Goal: Task Accomplishment & Management: Use online tool/utility

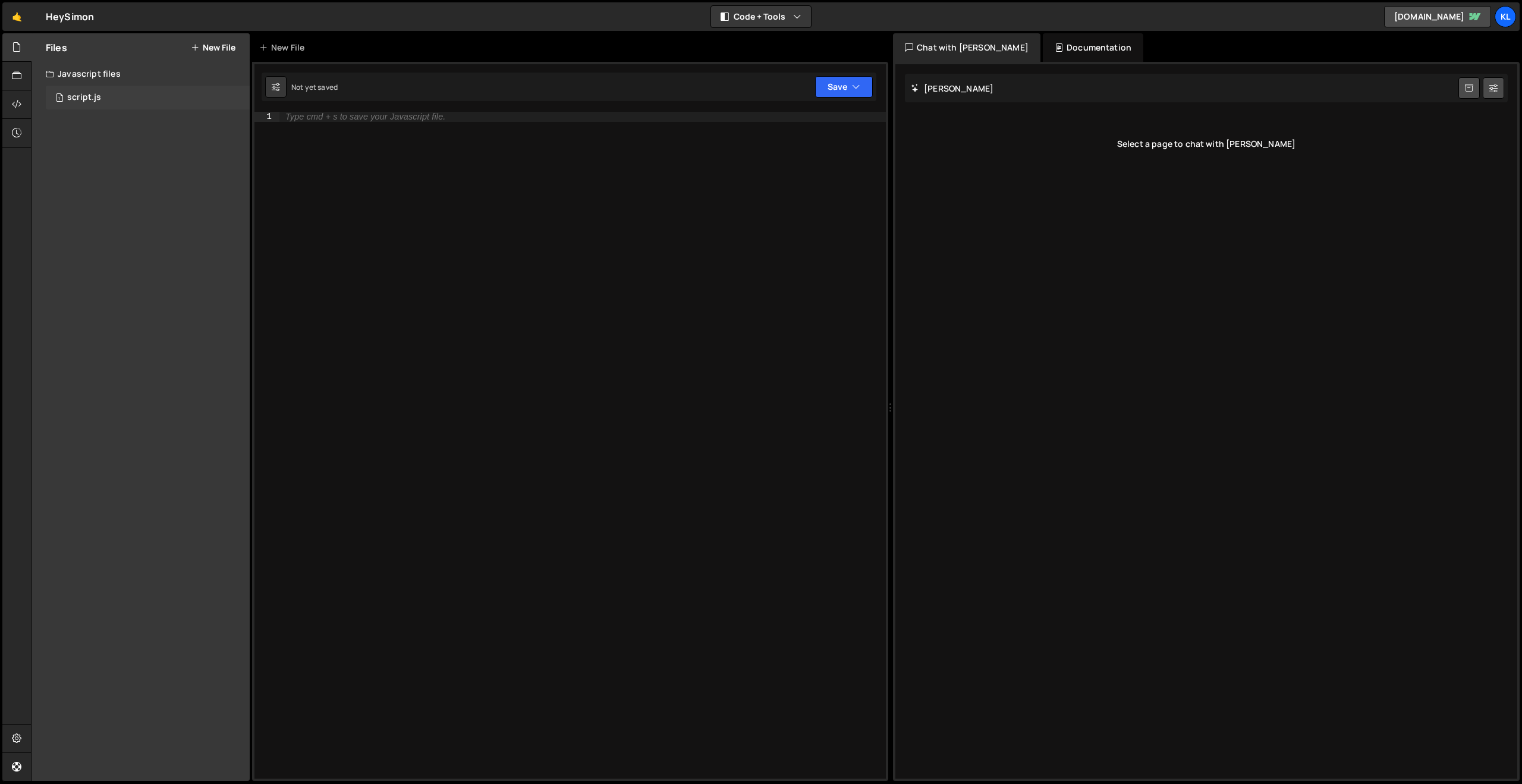
click at [151, 93] on div "1 script.js 0" at bounding box center [148, 97] width 204 height 24
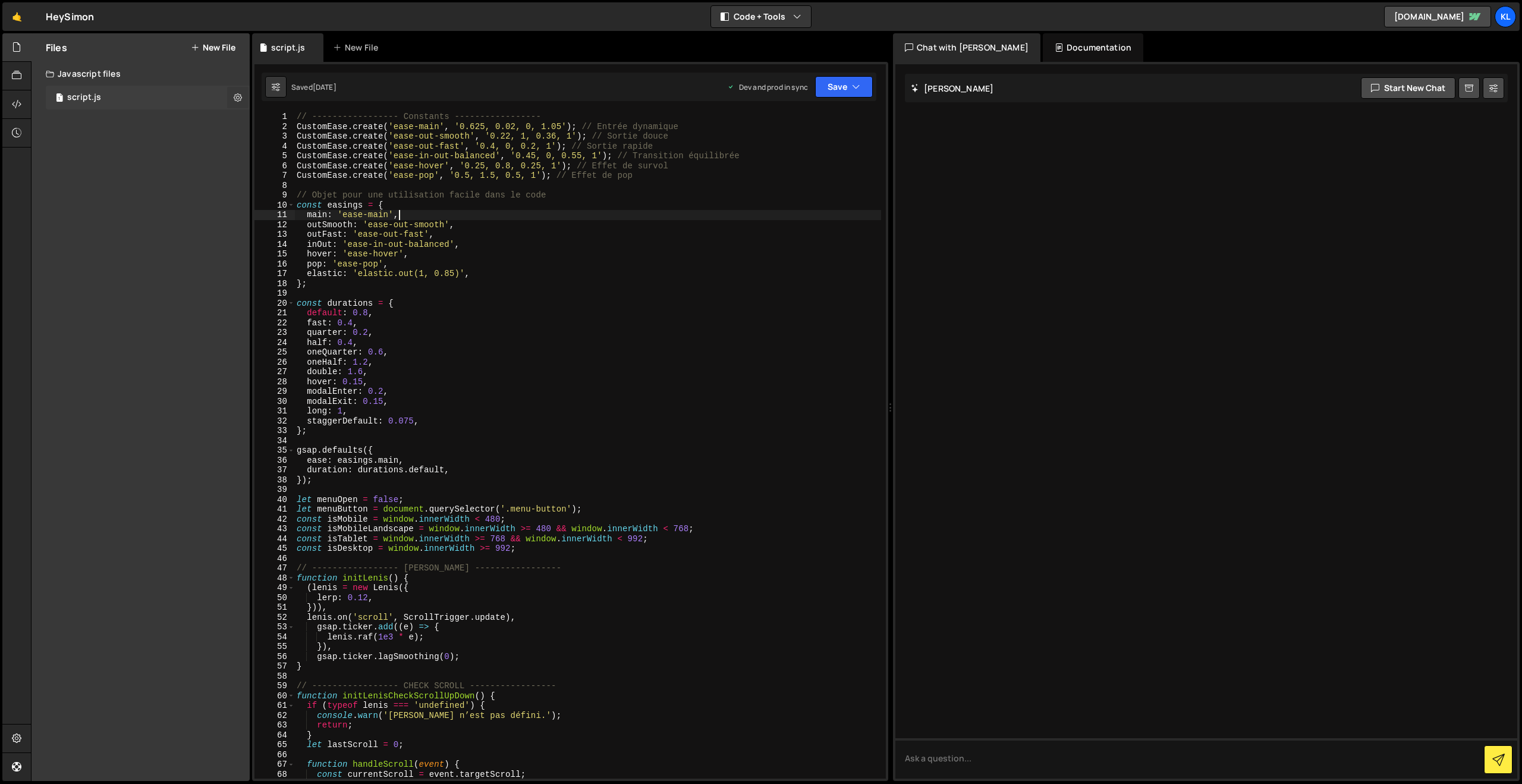
click at [542, 215] on div "// ----------------- Constants ----------------- CustomEase . create ( 'ease-ma…" at bounding box center [587, 455] width 587 height 686
type textarea "}"
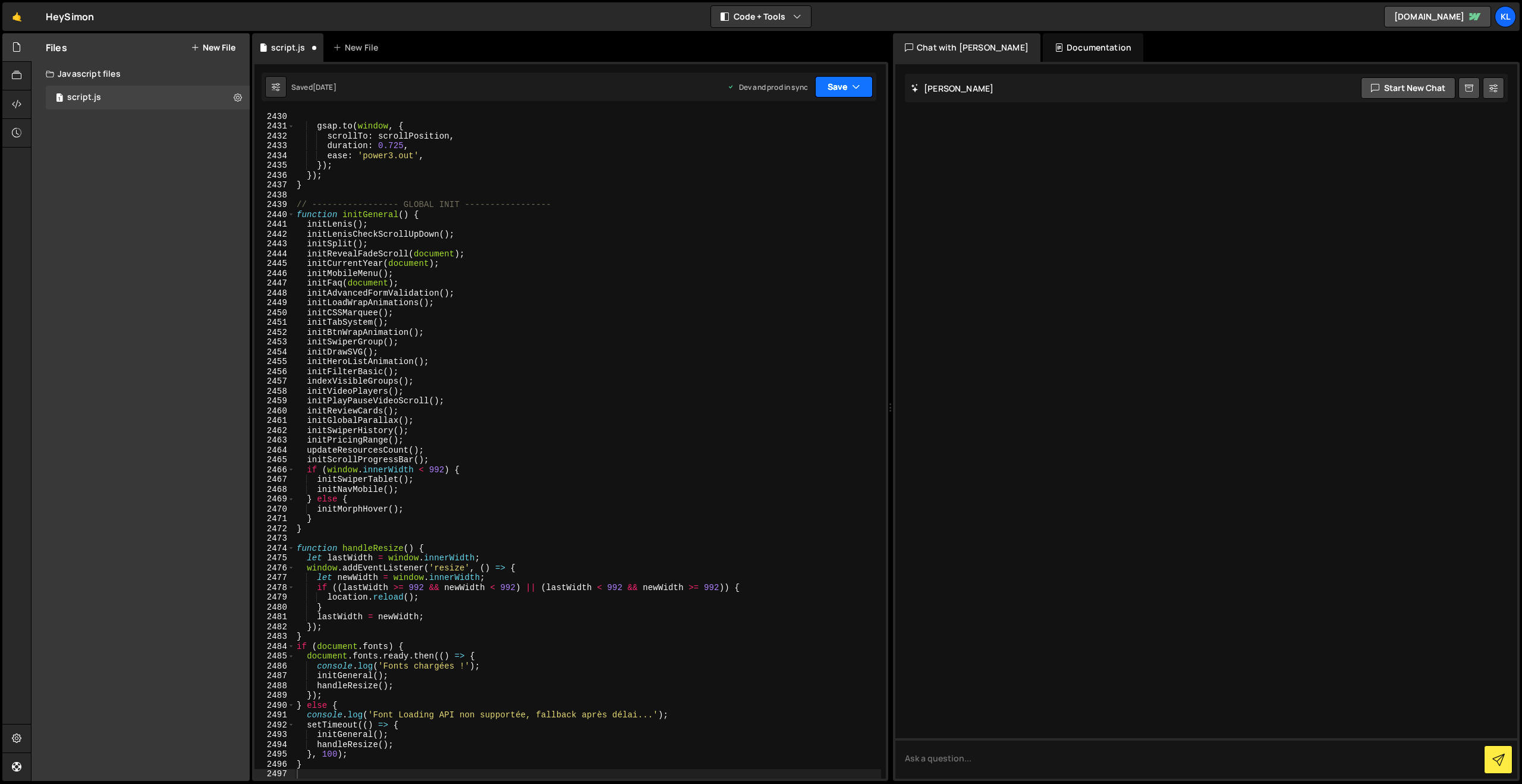
click at [844, 81] on button "Save" at bounding box center [843, 87] width 57 height 22
click at [784, 157] on div "Save to Production S" at bounding box center [803, 155] width 123 height 12
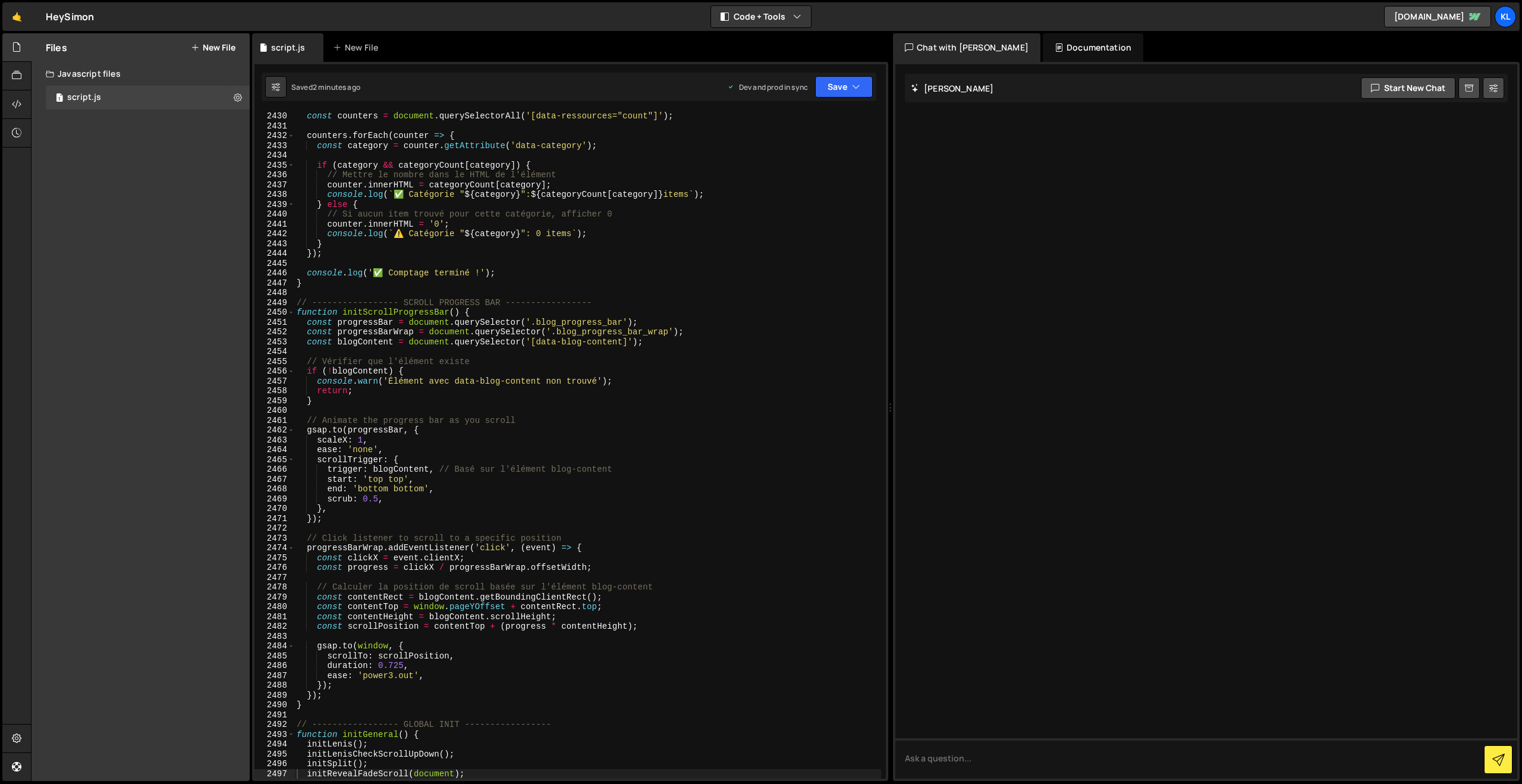
click at [495, 273] on div "const counters = document . querySelectorAll ( '[data-ressources="count"]' ) ; …" at bounding box center [587, 454] width 587 height 686
type textarea "}"
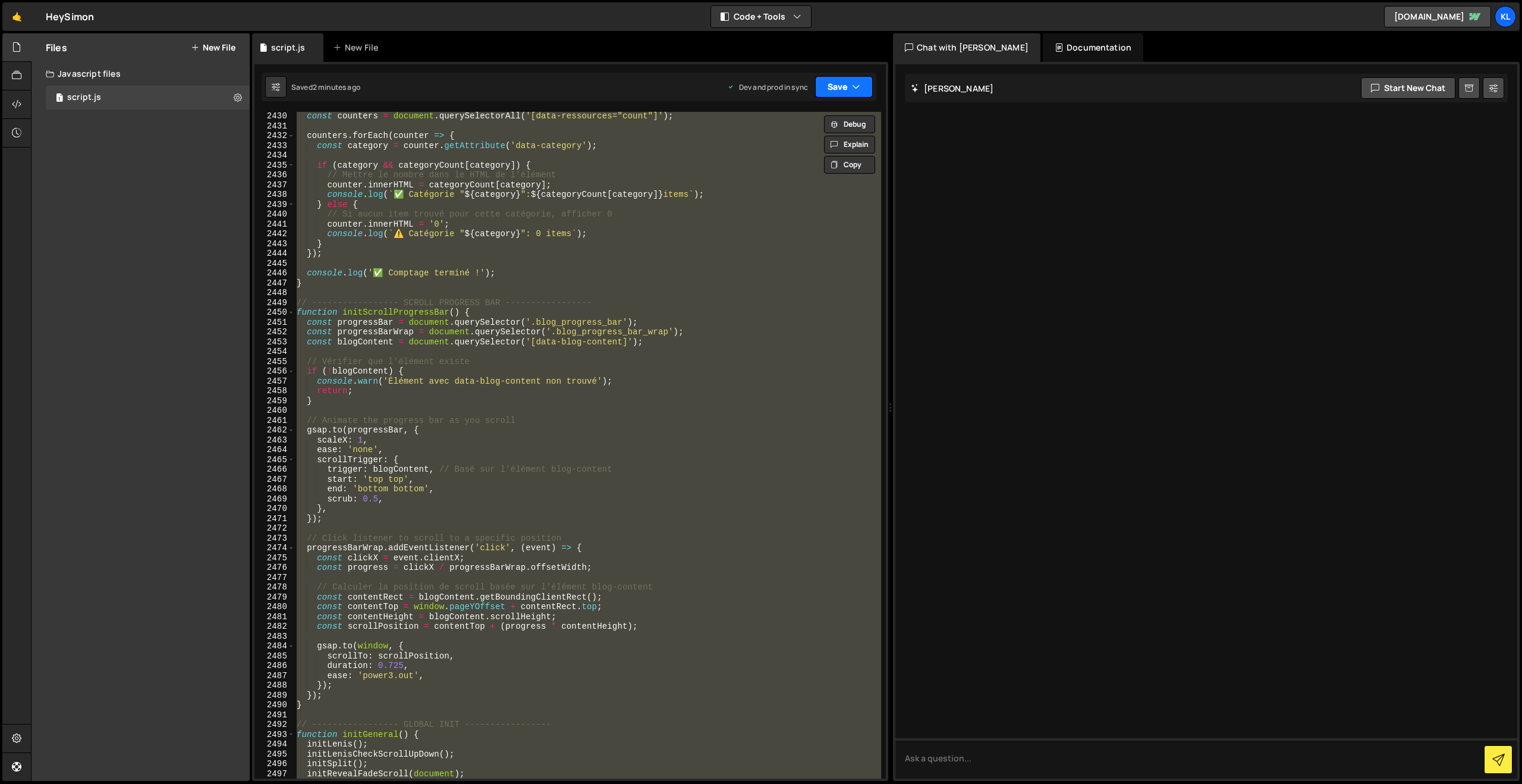
paste textarea
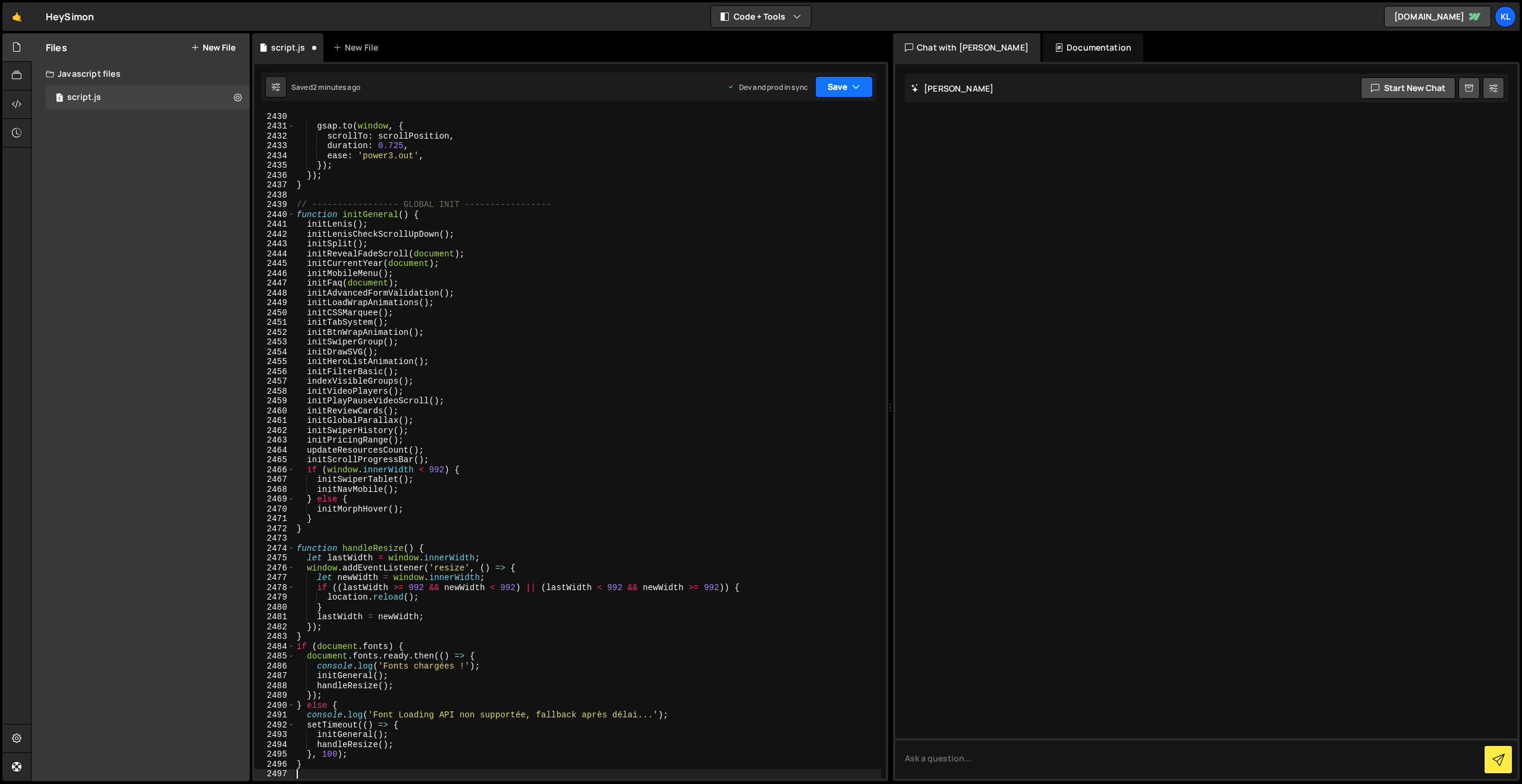
drag, startPoint x: 833, startPoint y: 86, endPoint x: 796, endPoint y: 141, distance: 66.3
click at [833, 86] on button "Save" at bounding box center [843, 87] width 57 height 22
click at [786, 157] on div "Save to Production S" at bounding box center [803, 155] width 123 height 12
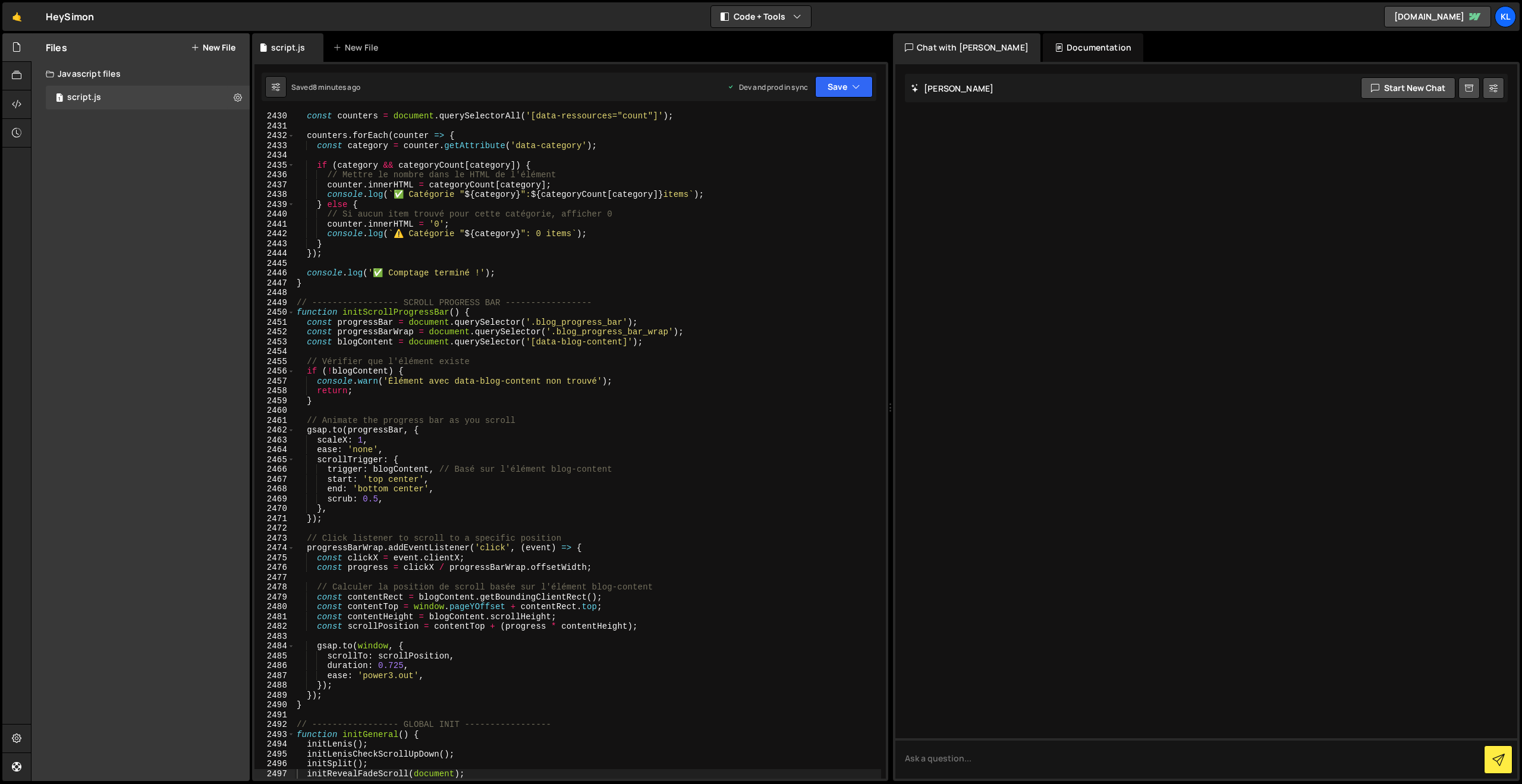
click at [555, 282] on div "const counters = document . querySelectorAll ( '[data-ressources="count"]' ) ; …" at bounding box center [587, 454] width 587 height 686
type textarea "}"
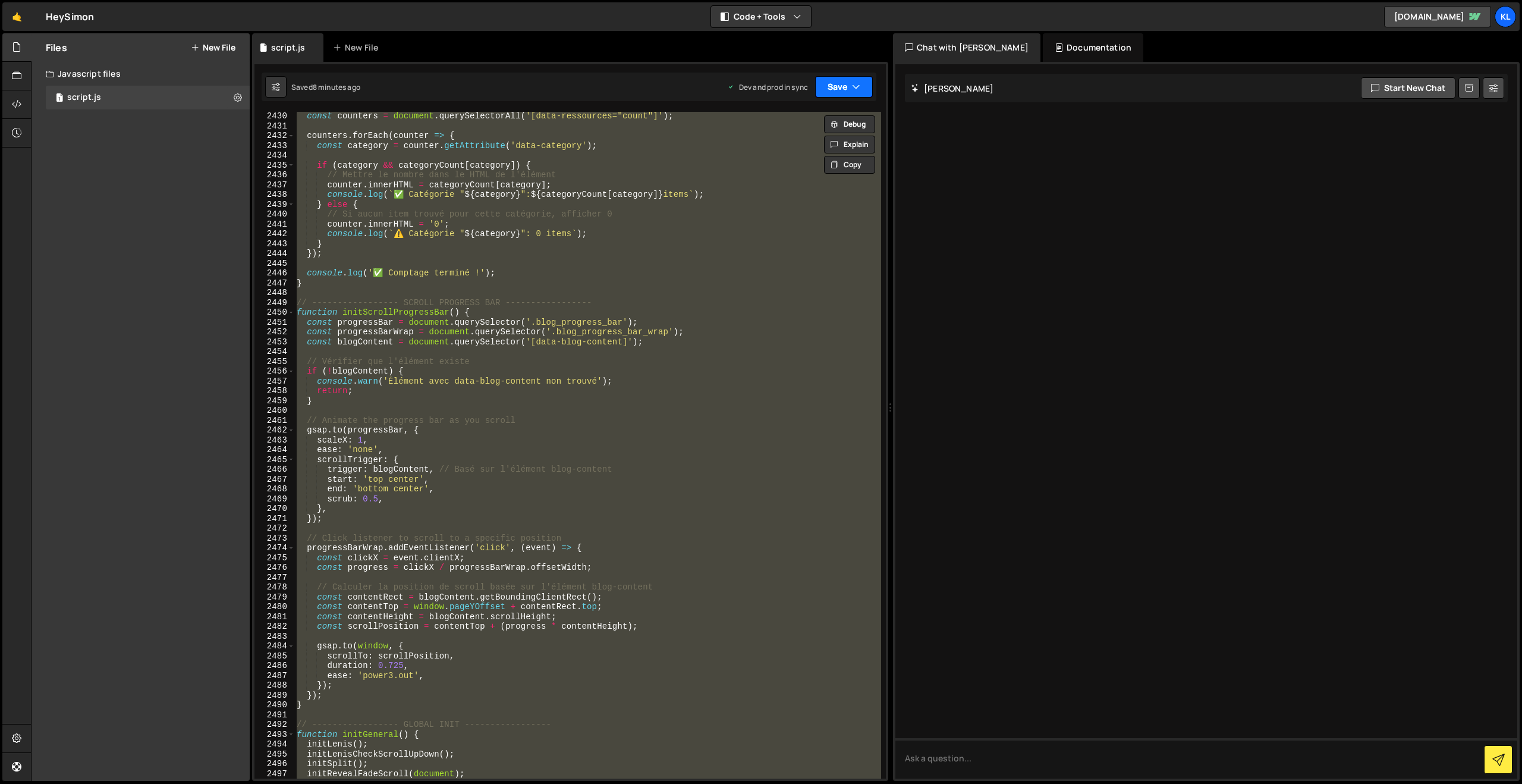
paste textarea
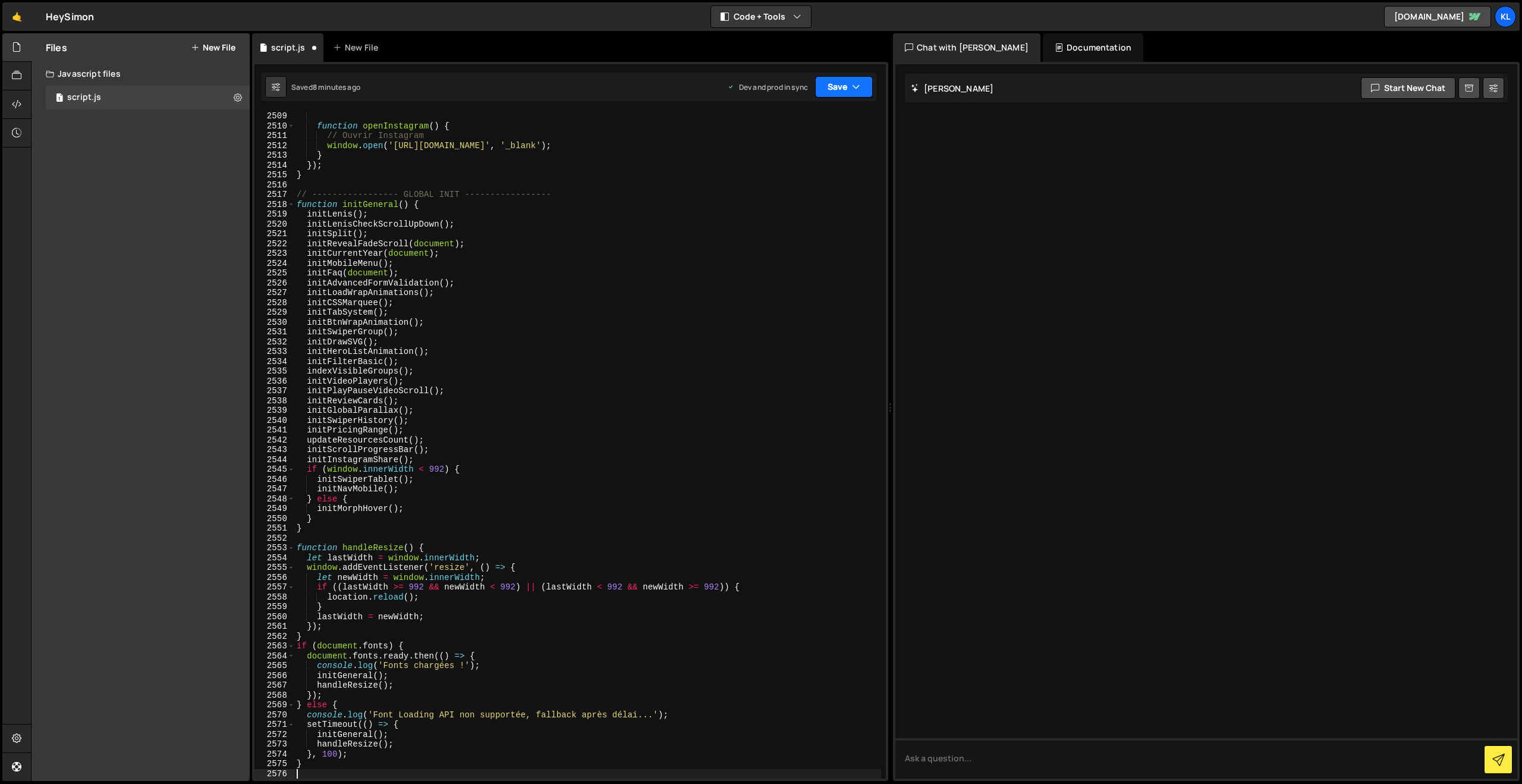
click at [845, 83] on button "Save" at bounding box center [843, 87] width 57 height 22
click at [800, 156] on div "Save to Production S" at bounding box center [803, 155] width 123 height 12
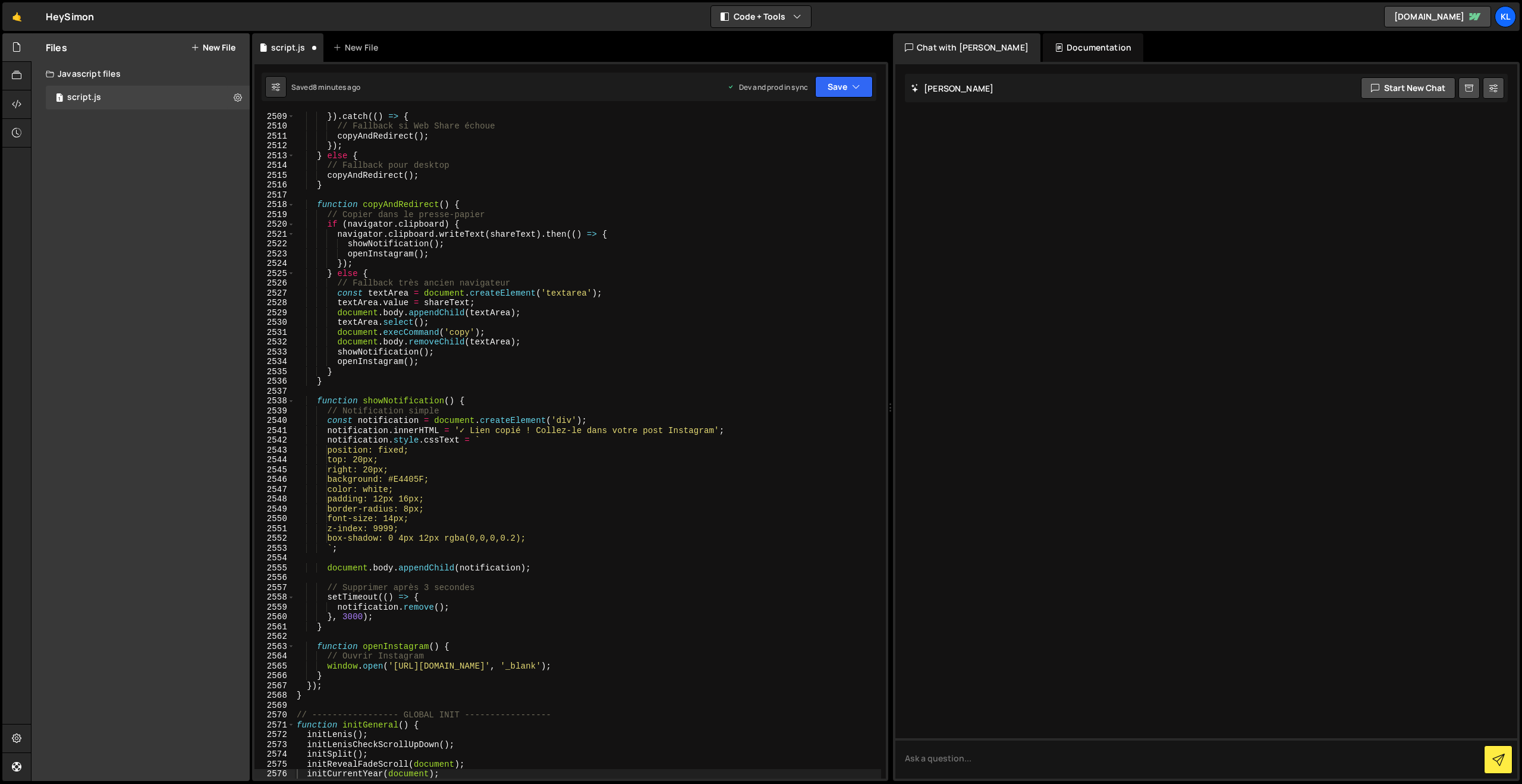
scroll to position [18597, 0]
drag, startPoint x: 562, startPoint y: 365, endPoint x: 587, endPoint y: 347, distance: 30.8
click at [562, 365] on div "}) . catch (( ) => { // Fallback si Web Share échoue copyAndRedirect ( ) ; }) ;…" at bounding box center [587, 454] width 587 height 686
type textarea "}"
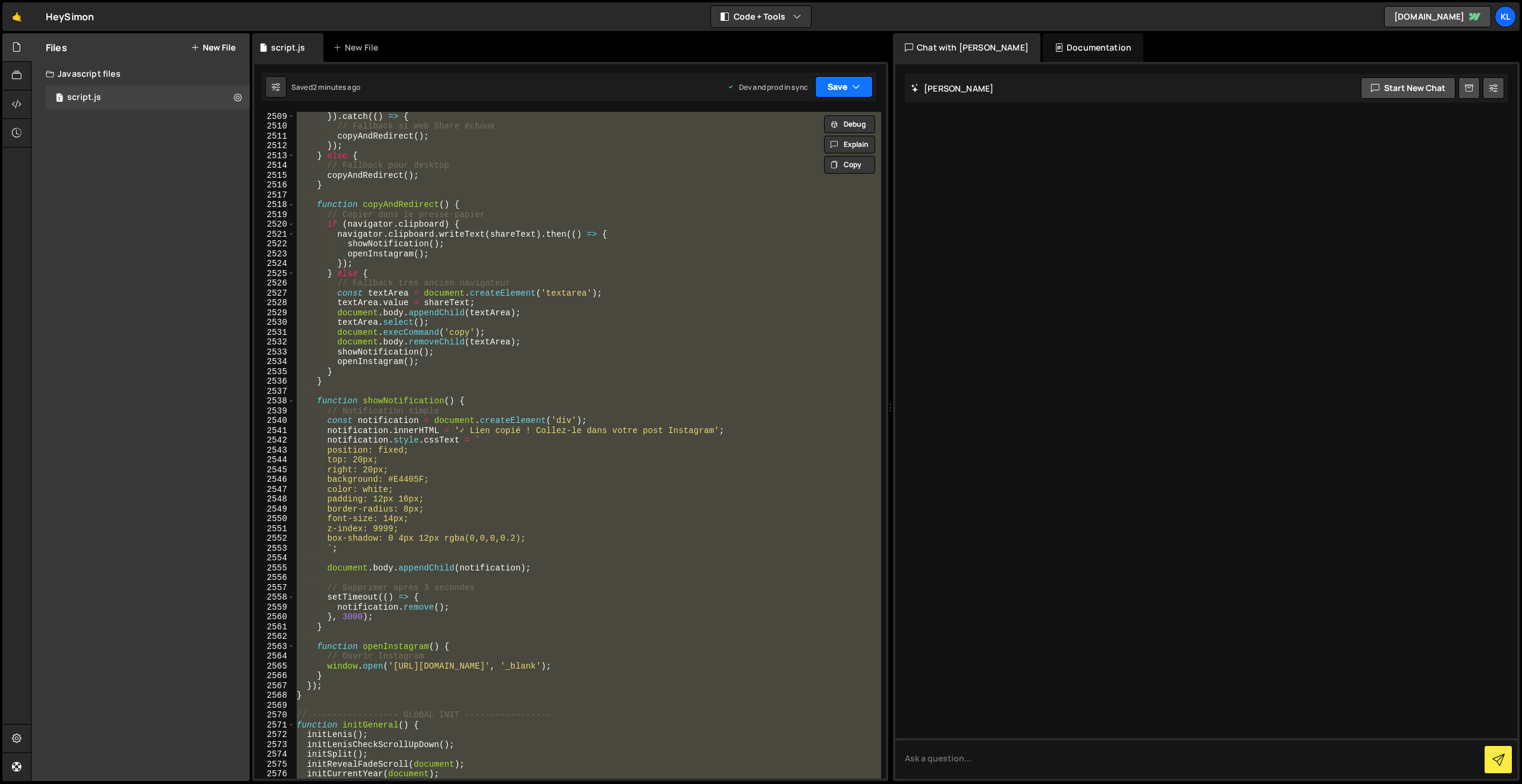
paste textarea
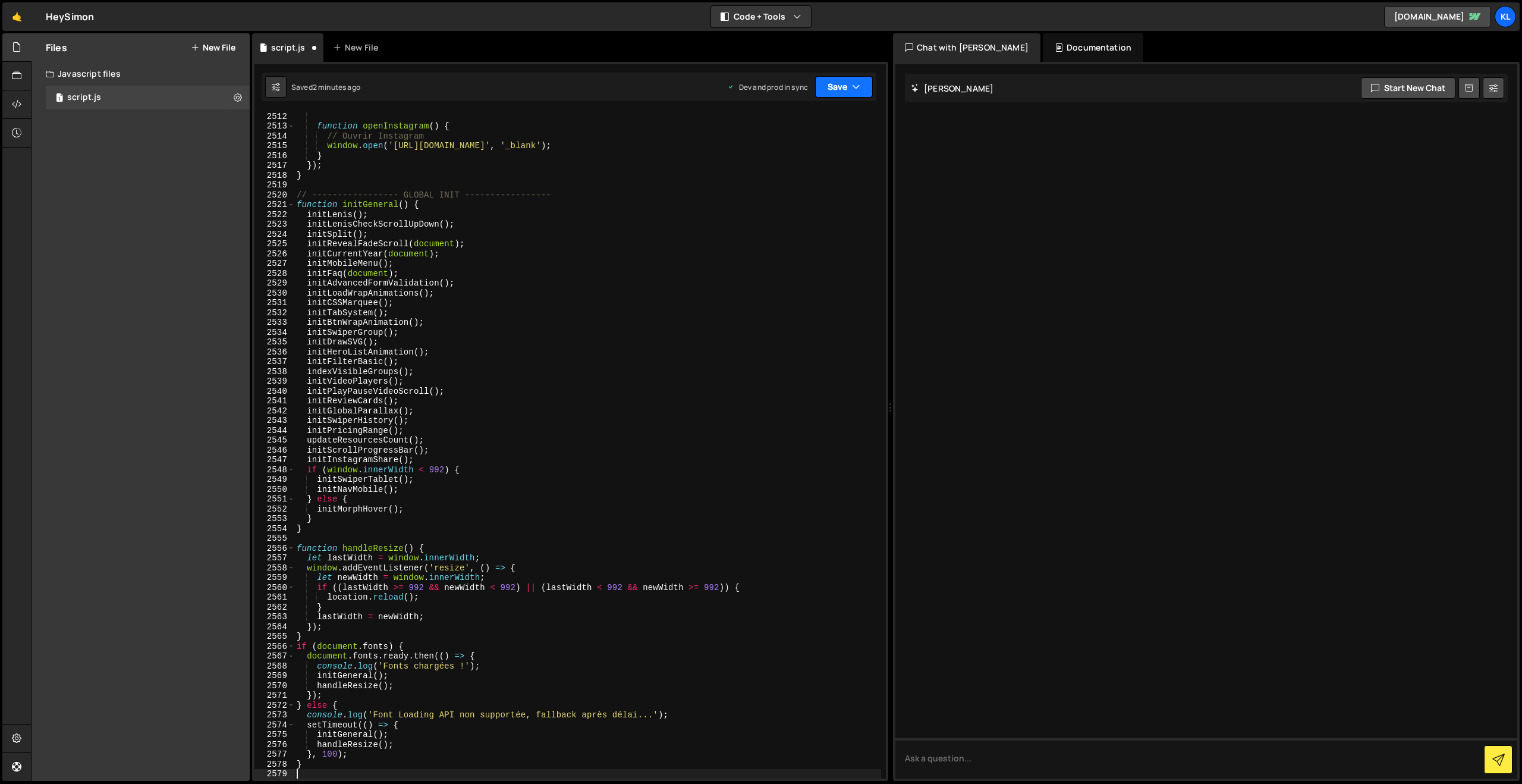
click at [834, 82] on button "Save" at bounding box center [843, 87] width 57 height 22
click at [767, 161] on div "Saved 1 minute ago" at bounding box center [803, 167] width 123 height 14
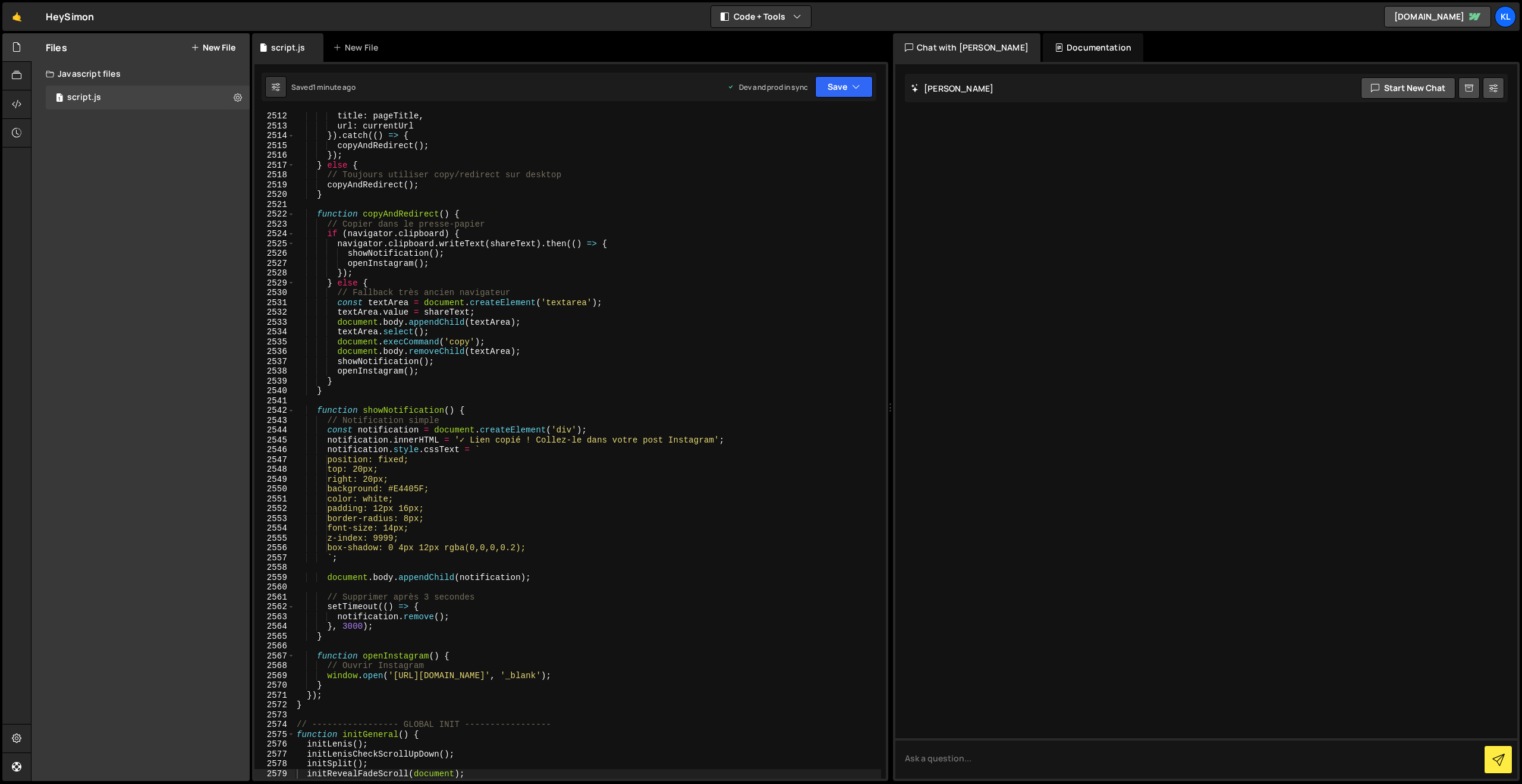
click at [430, 295] on div "title : pageTitle , url : currentUrl }) . catch (( ) => { copyAndRedirect ( ) ;…" at bounding box center [587, 454] width 587 height 686
type textarea "}"
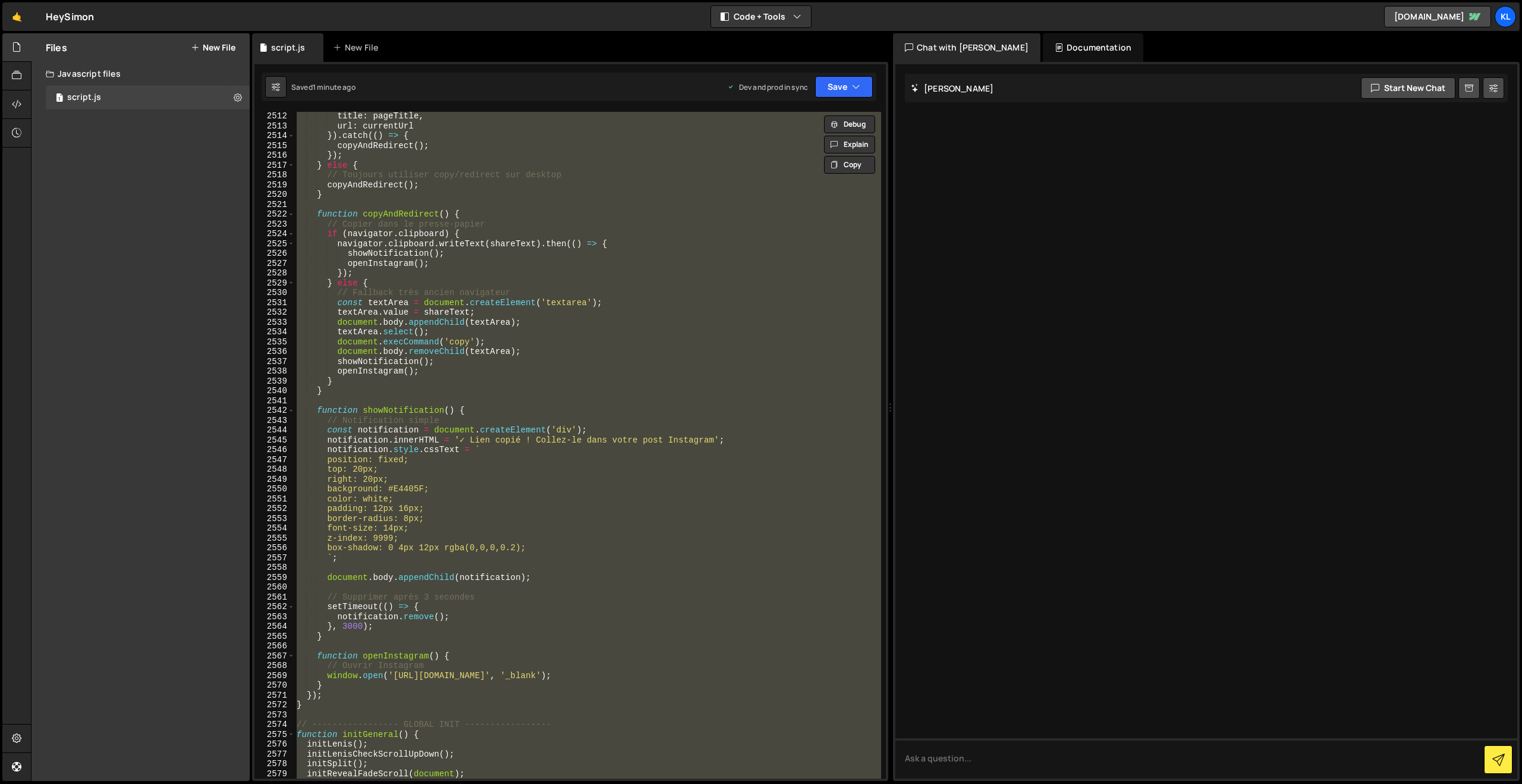
paste textarea
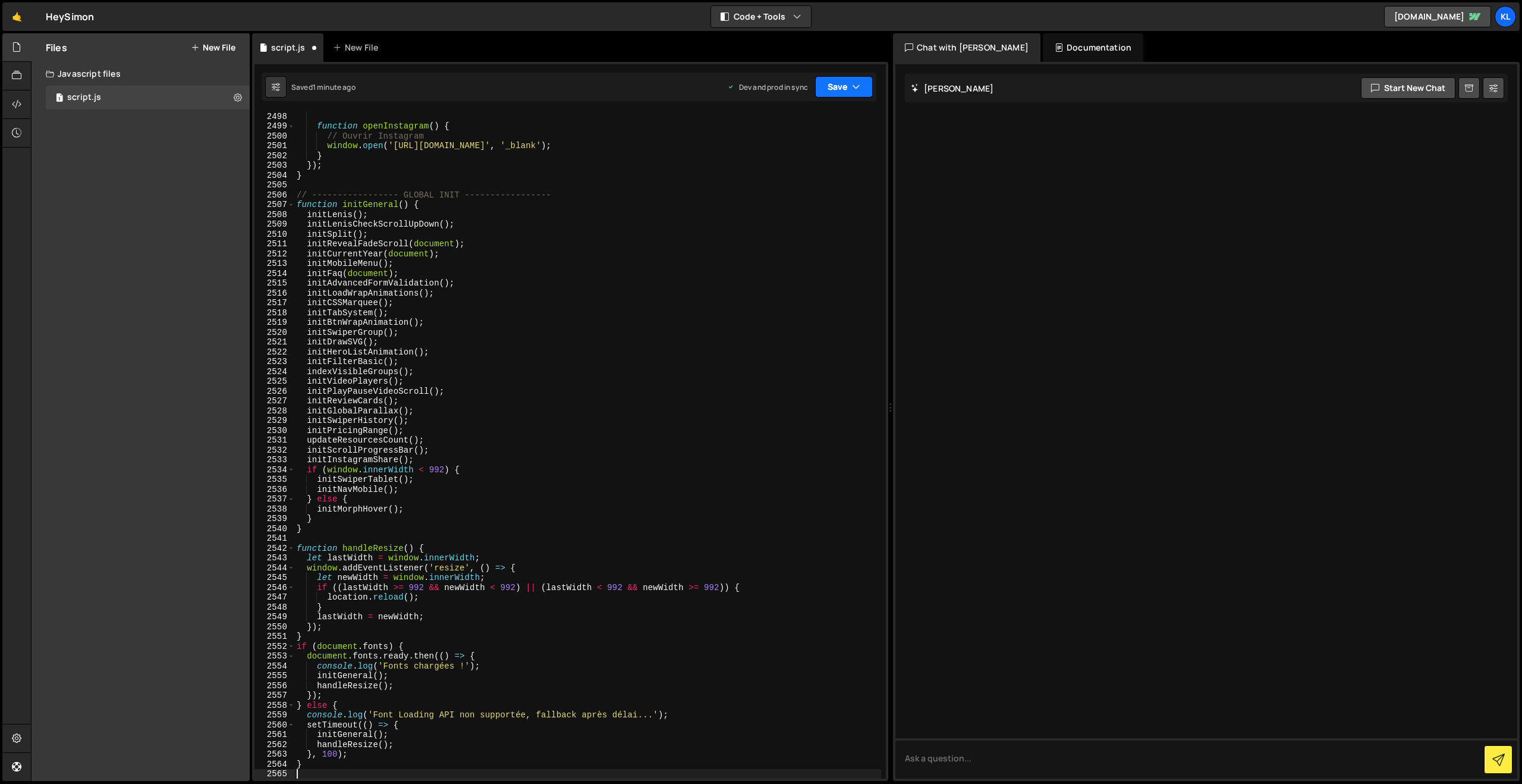
click at [826, 86] on button "Save" at bounding box center [843, 87] width 57 height 22
click at [784, 155] on div "Save to Production S" at bounding box center [803, 155] width 123 height 12
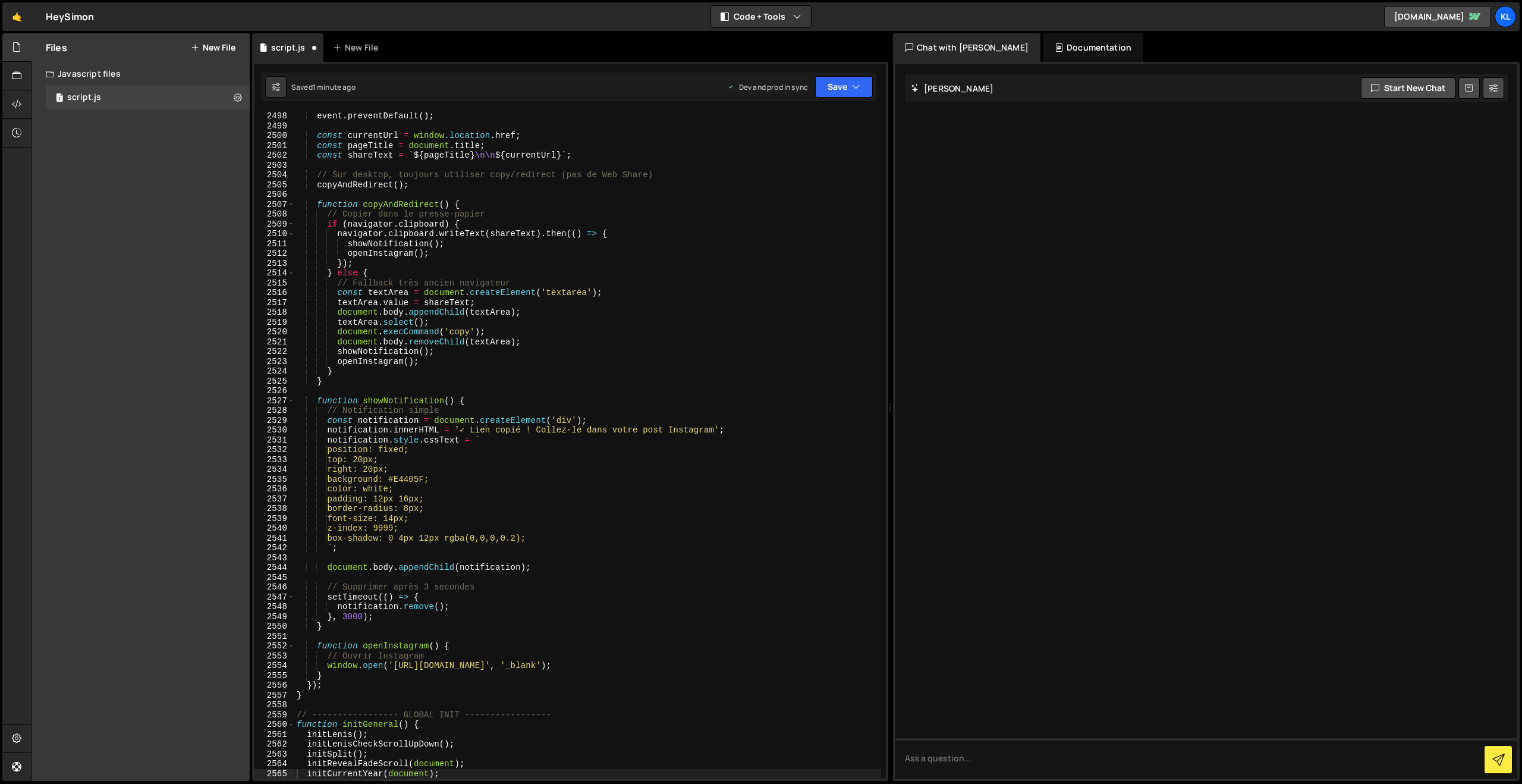
scroll to position [18594, 0]
click at [544, 287] on div "event . preventDefault ( ) ; const currentUrl = window . location . href ; cons…" at bounding box center [587, 454] width 587 height 686
type textarea "}"
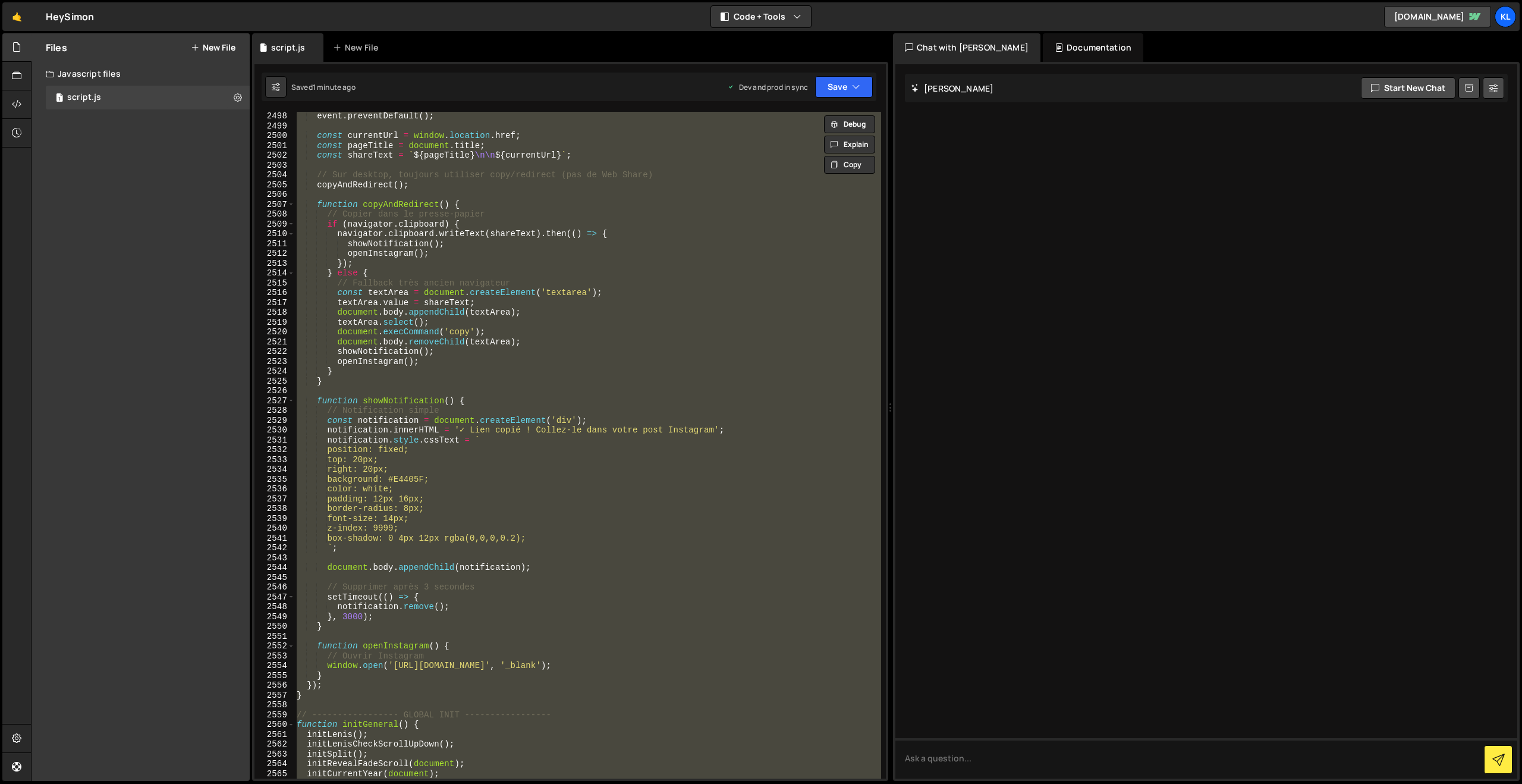
paste textarea
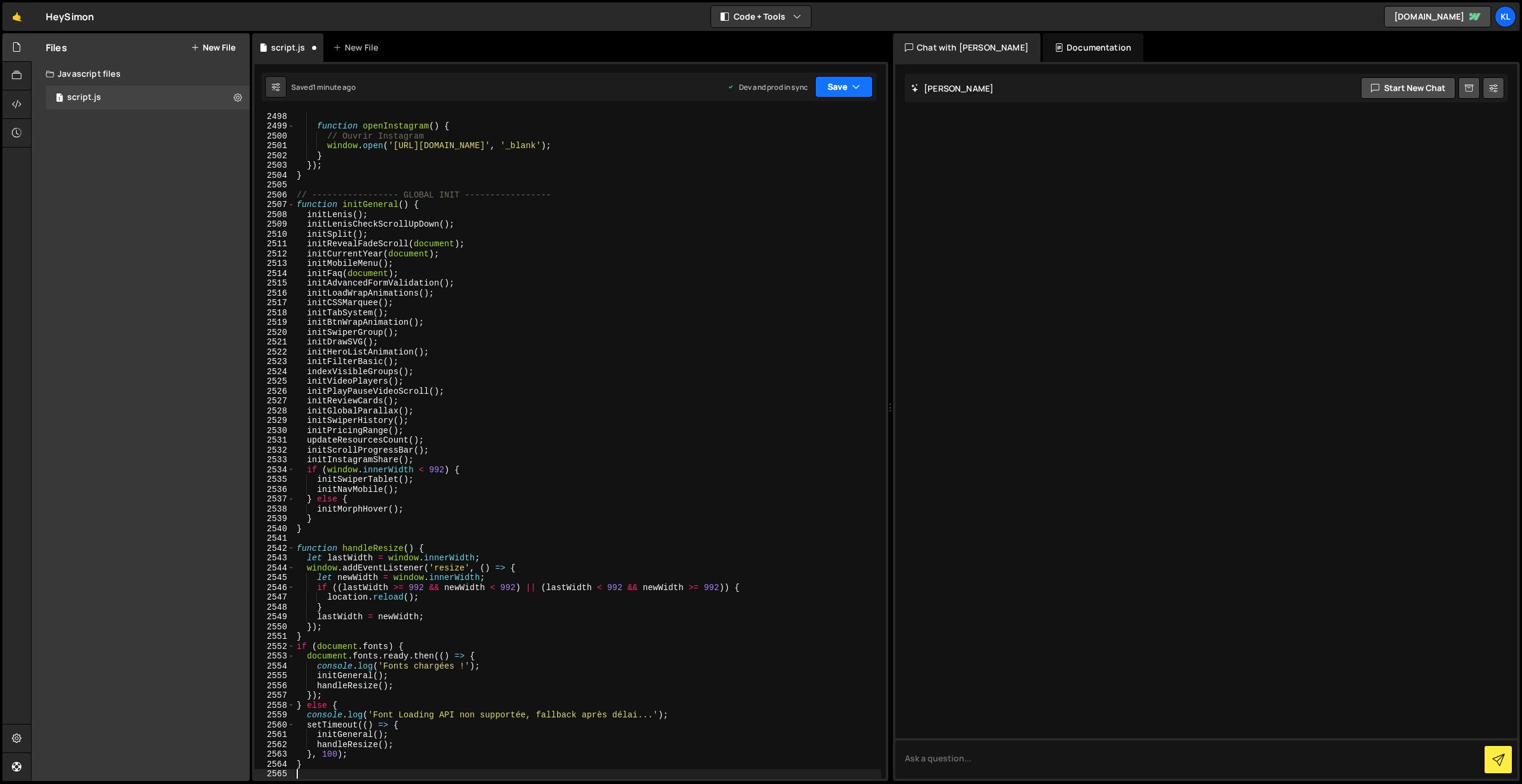
click at [831, 97] on button "Save" at bounding box center [843, 87] width 57 height 22
click at [769, 152] on div "Save to Production S" at bounding box center [803, 155] width 123 height 12
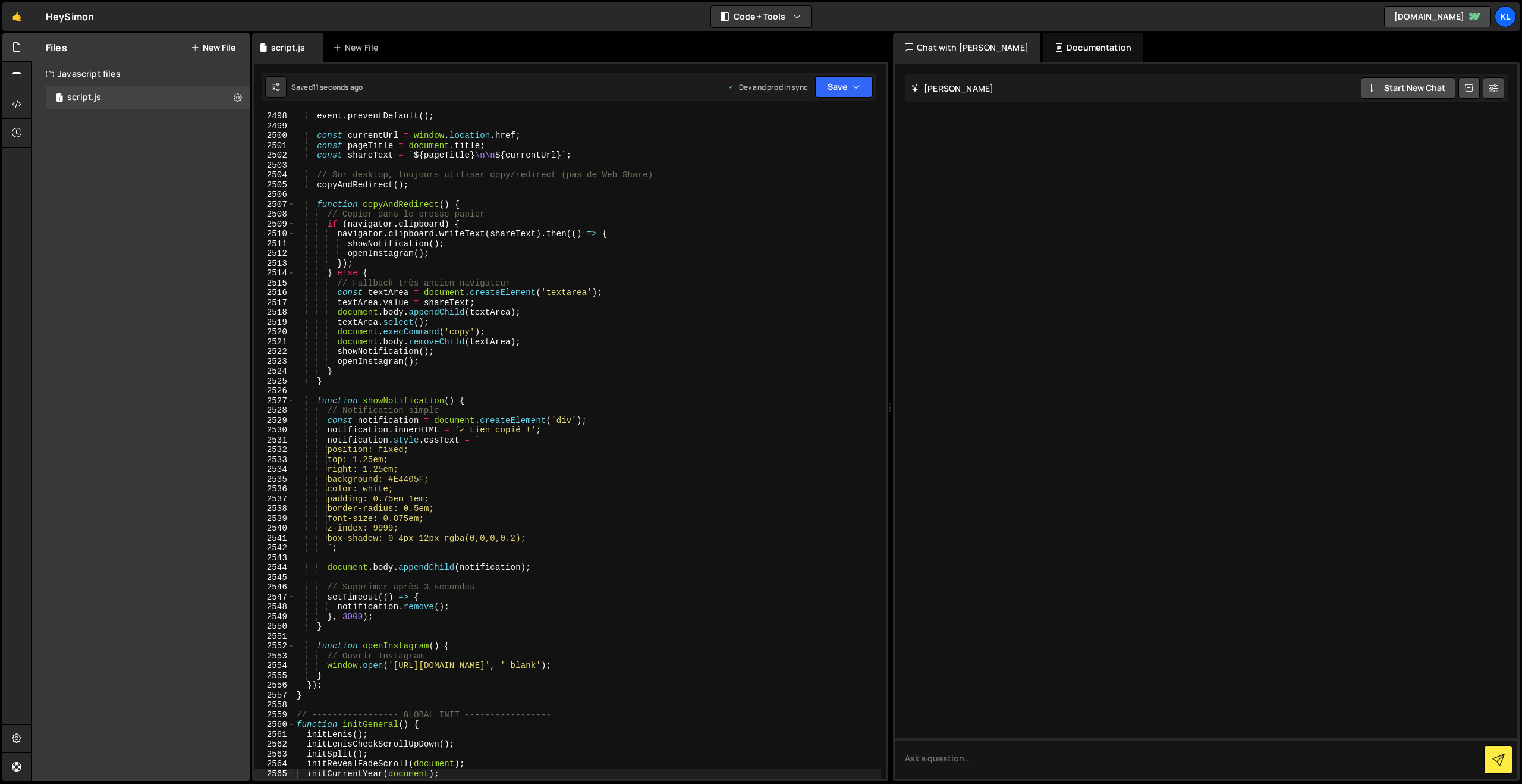
click at [512, 305] on div "event . preventDefault ( ) ; const currentUrl = window . location . href ; cons…" at bounding box center [587, 454] width 587 height 686
type textarea "}"
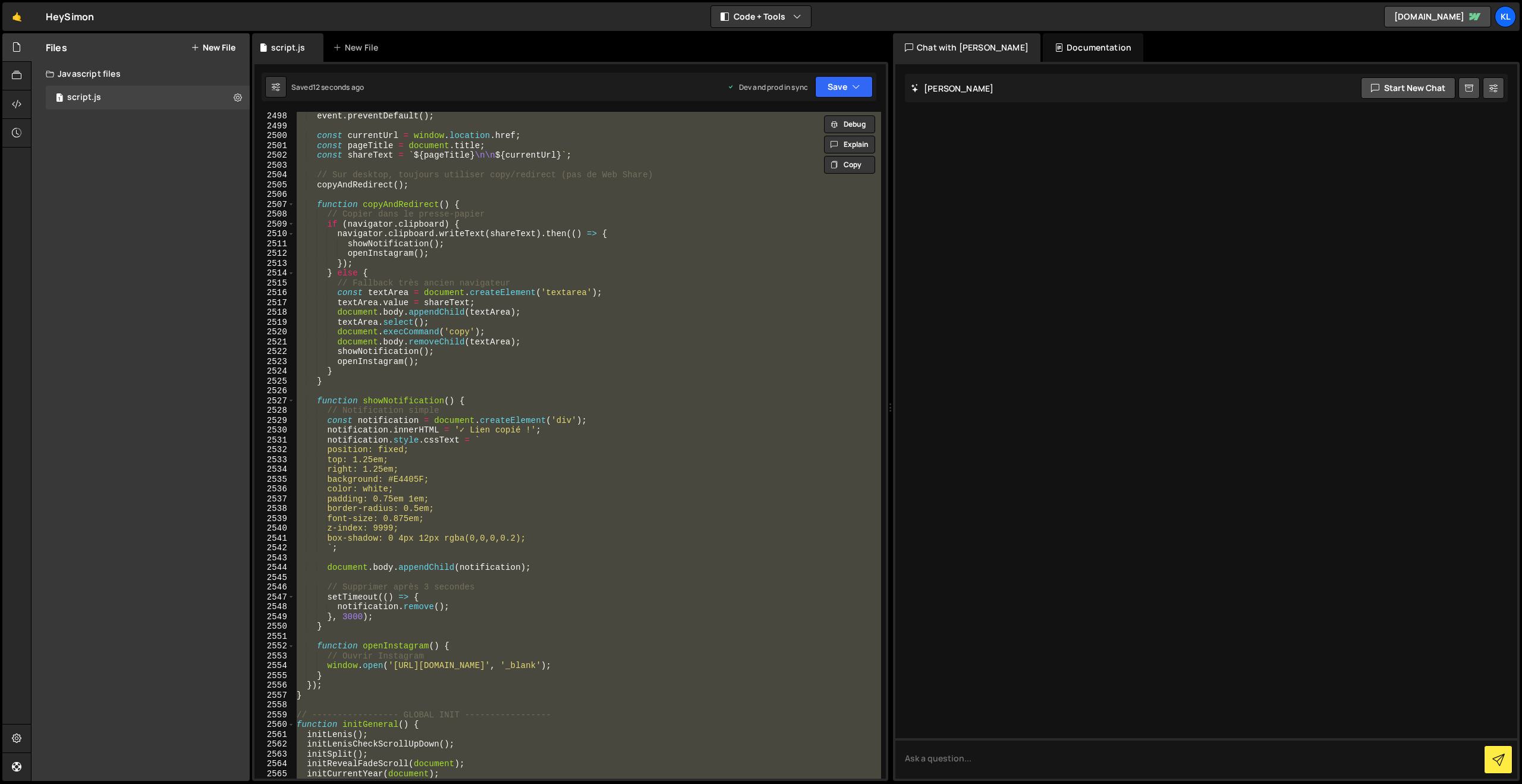
paste textarea
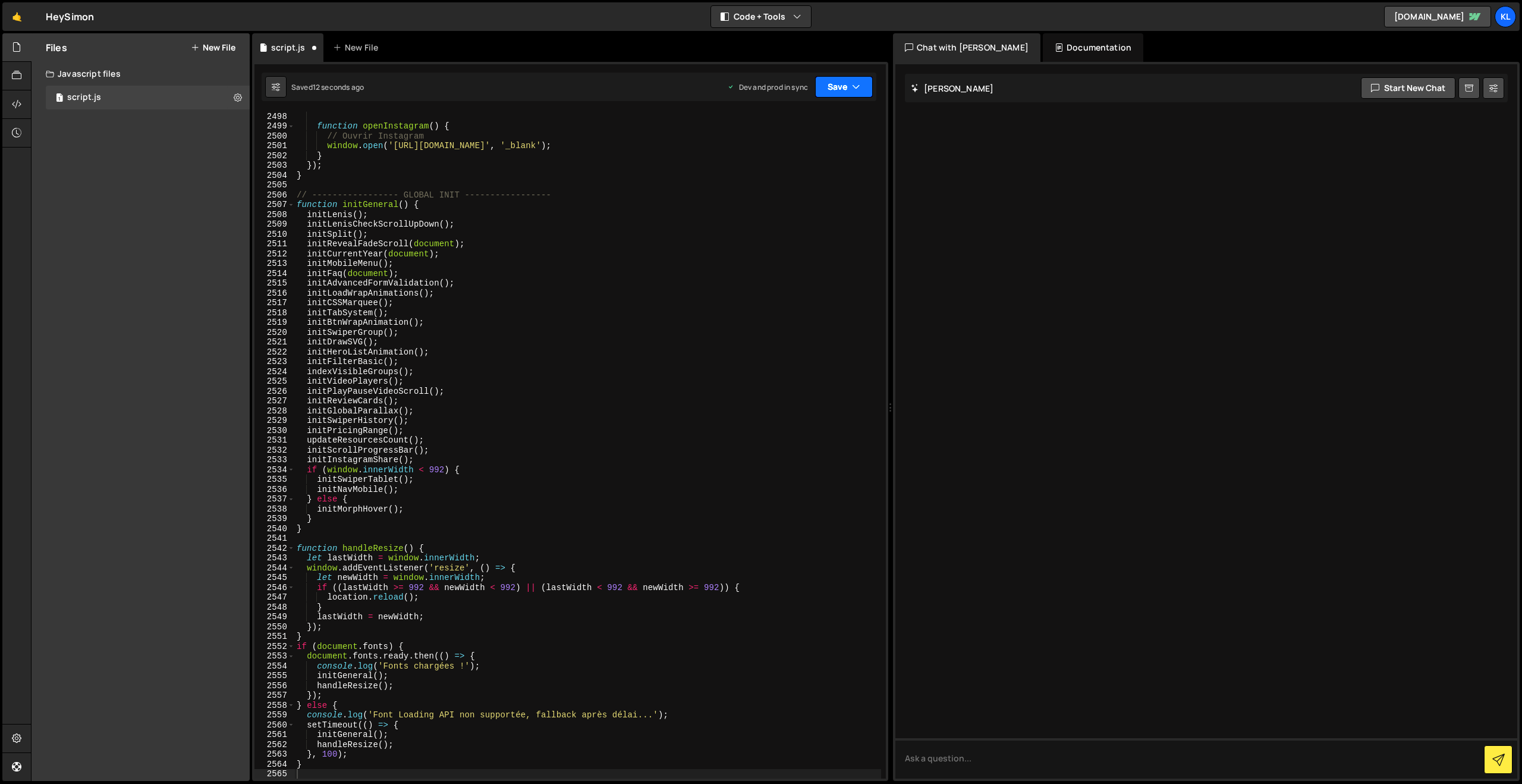
click at [832, 85] on button "Save" at bounding box center [843, 87] width 57 height 22
click at [779, 164] on div "11 seconds ago" at bounding box center [789, 167] width 51 height 10
